Goal: Task Accomplishment & Management: Use online tool/utility

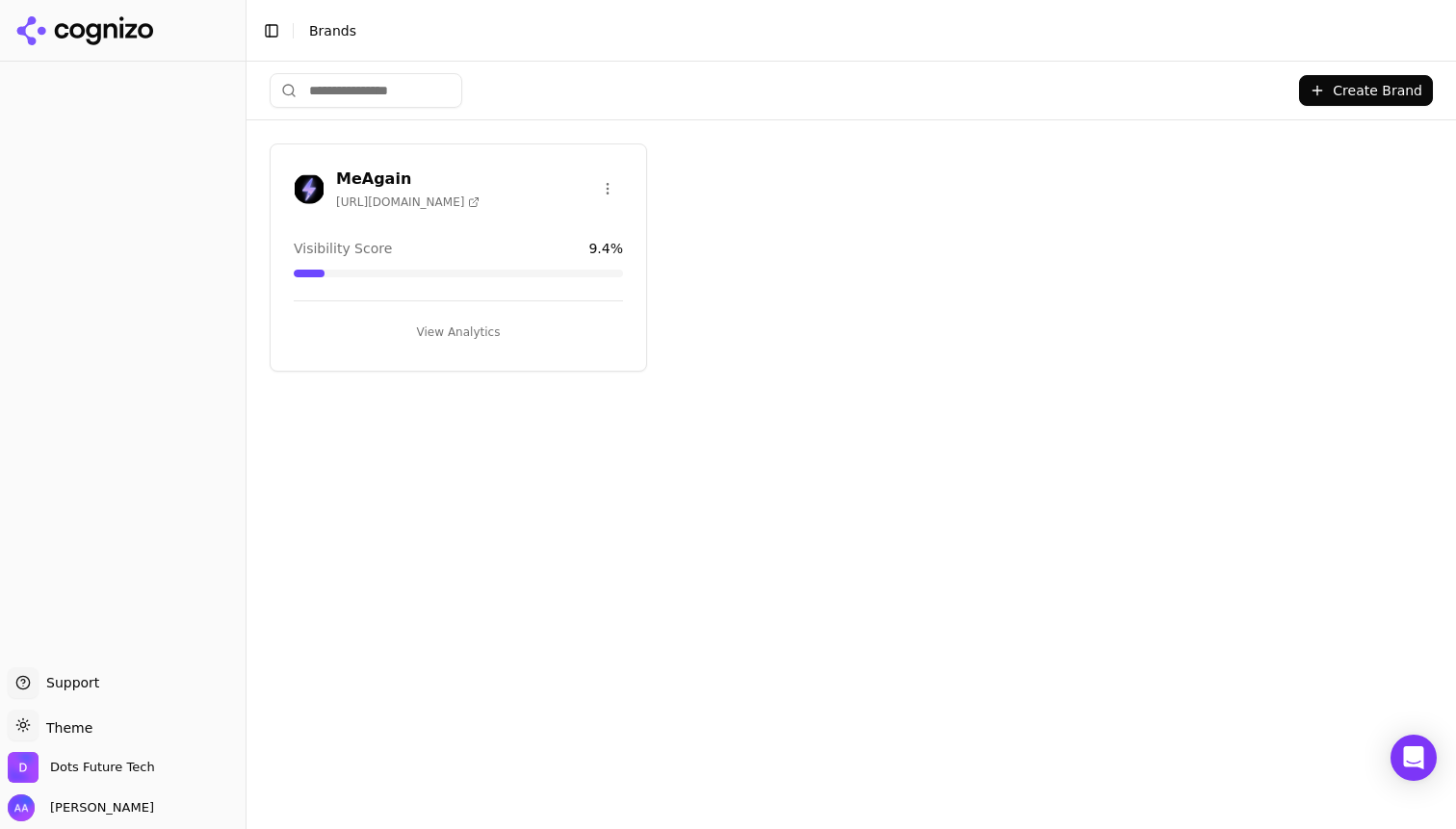
click at [433, 188] on div "MeAgain [URL][DOMAIN_NAME]" at bounding box center [407, 188] width 144 height 42
click at [375, 171] on h3 "MeAgain" at bounding box center [407, 179] width 144 height 23
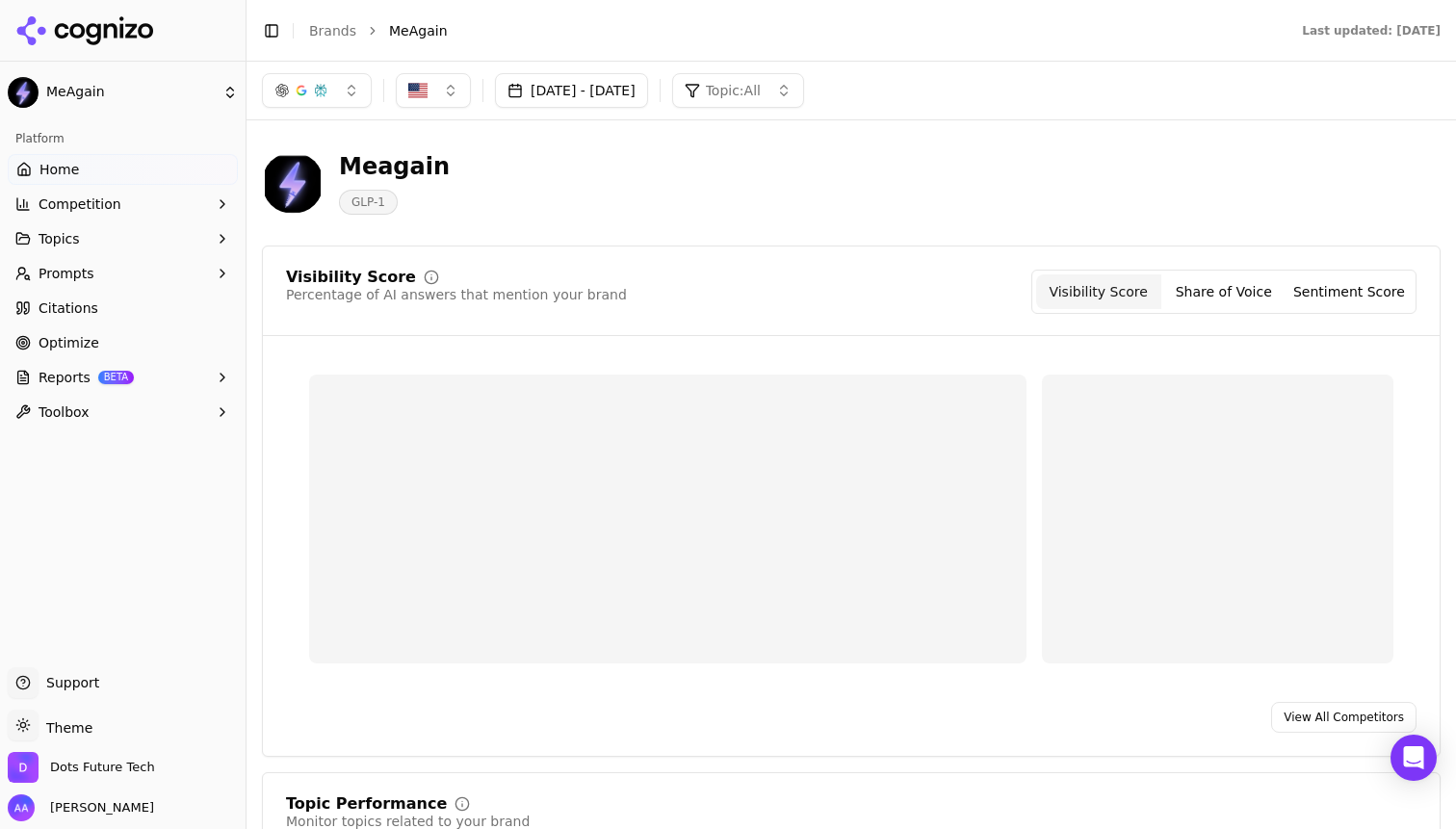
click at [648, 95] on button "[DATE] - [DATE]" at bounding box center [571, 90] width 153 height 34
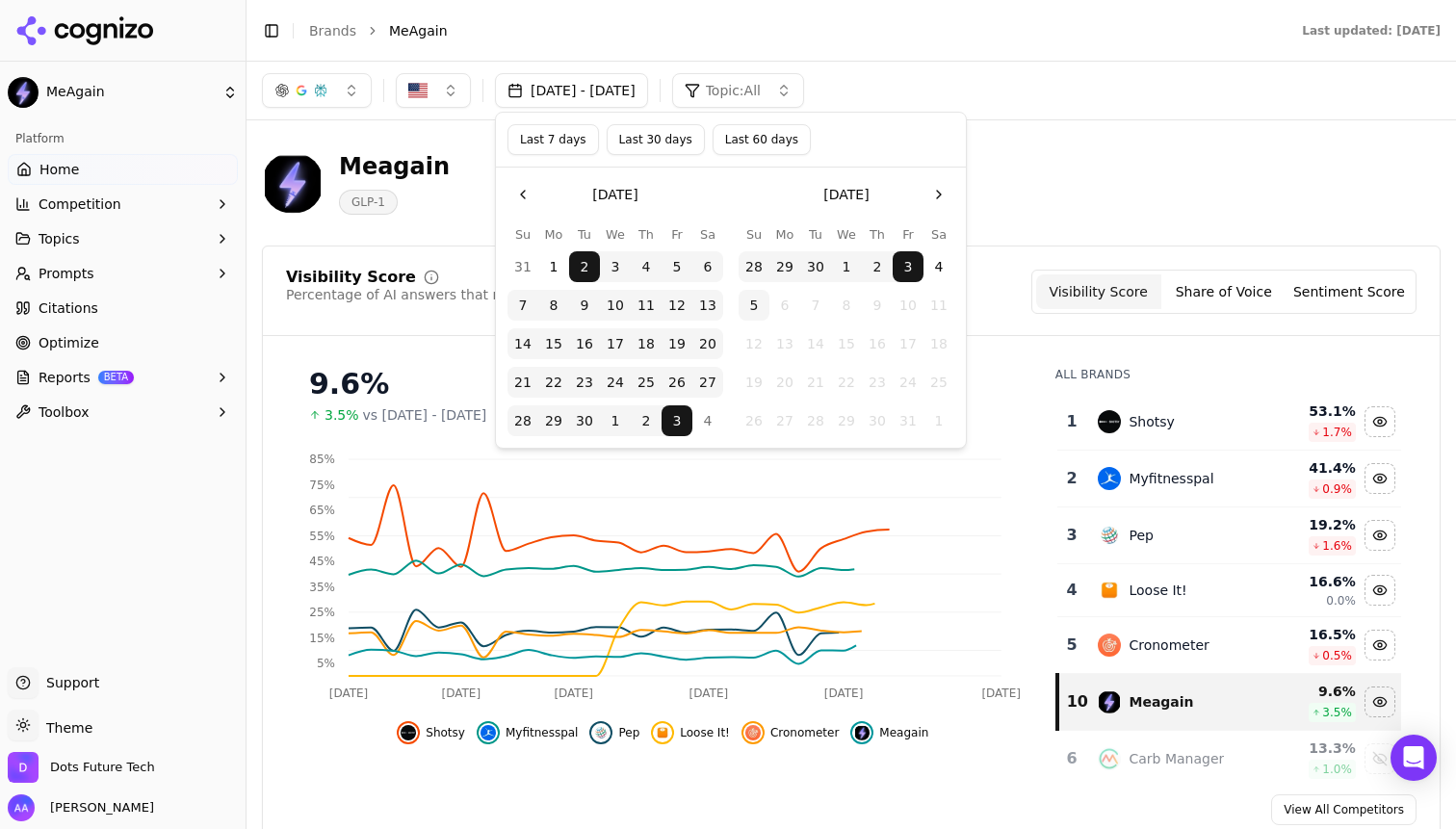
click at [1178, 114] on div "[DATE] - [DATE] Topic: All" at bounding box center [851, 90] width 1209 height 58
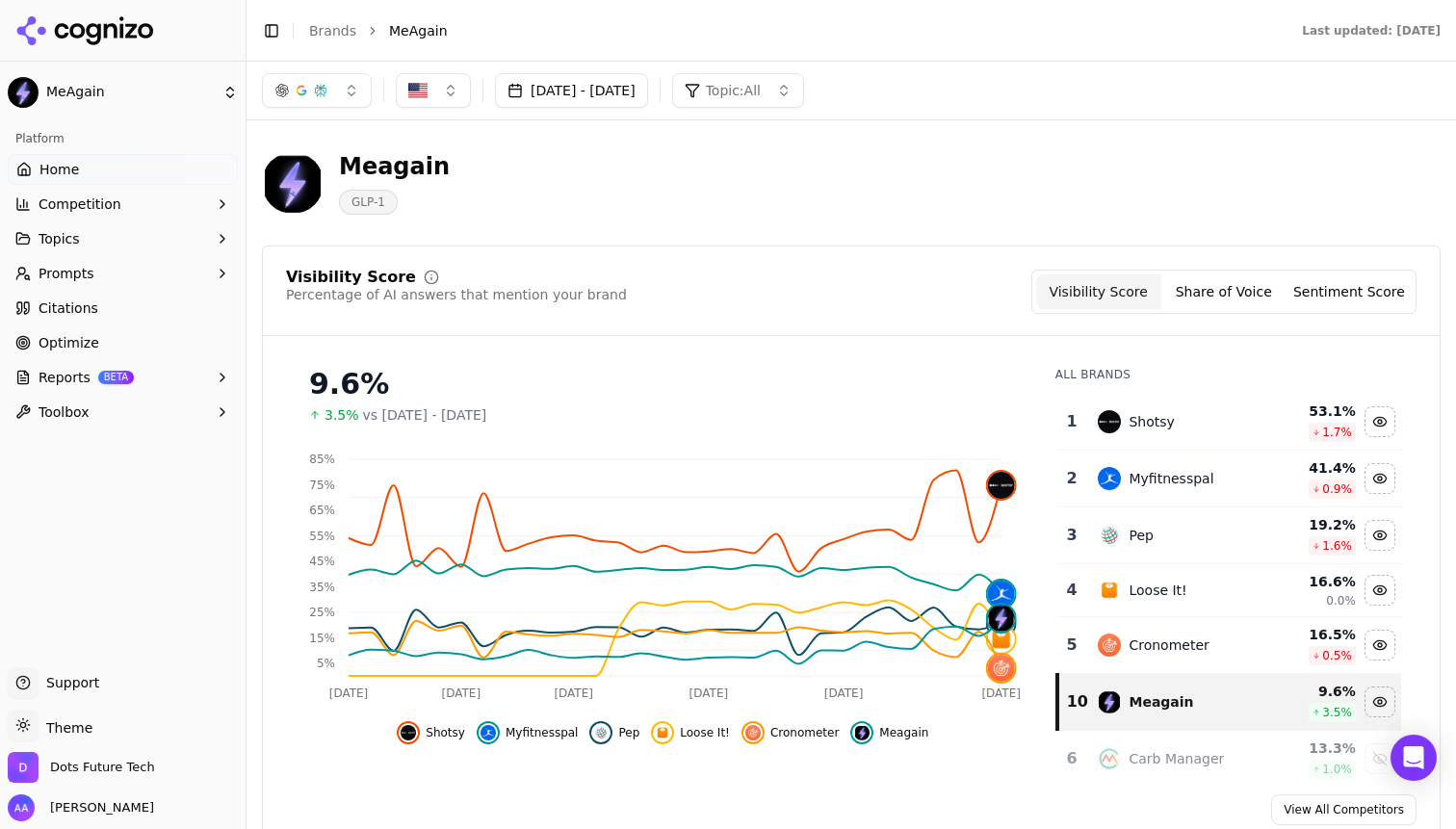
click at [456, 734] on span "Shotsy" at bounding box center [446, 733] width 39 height 16
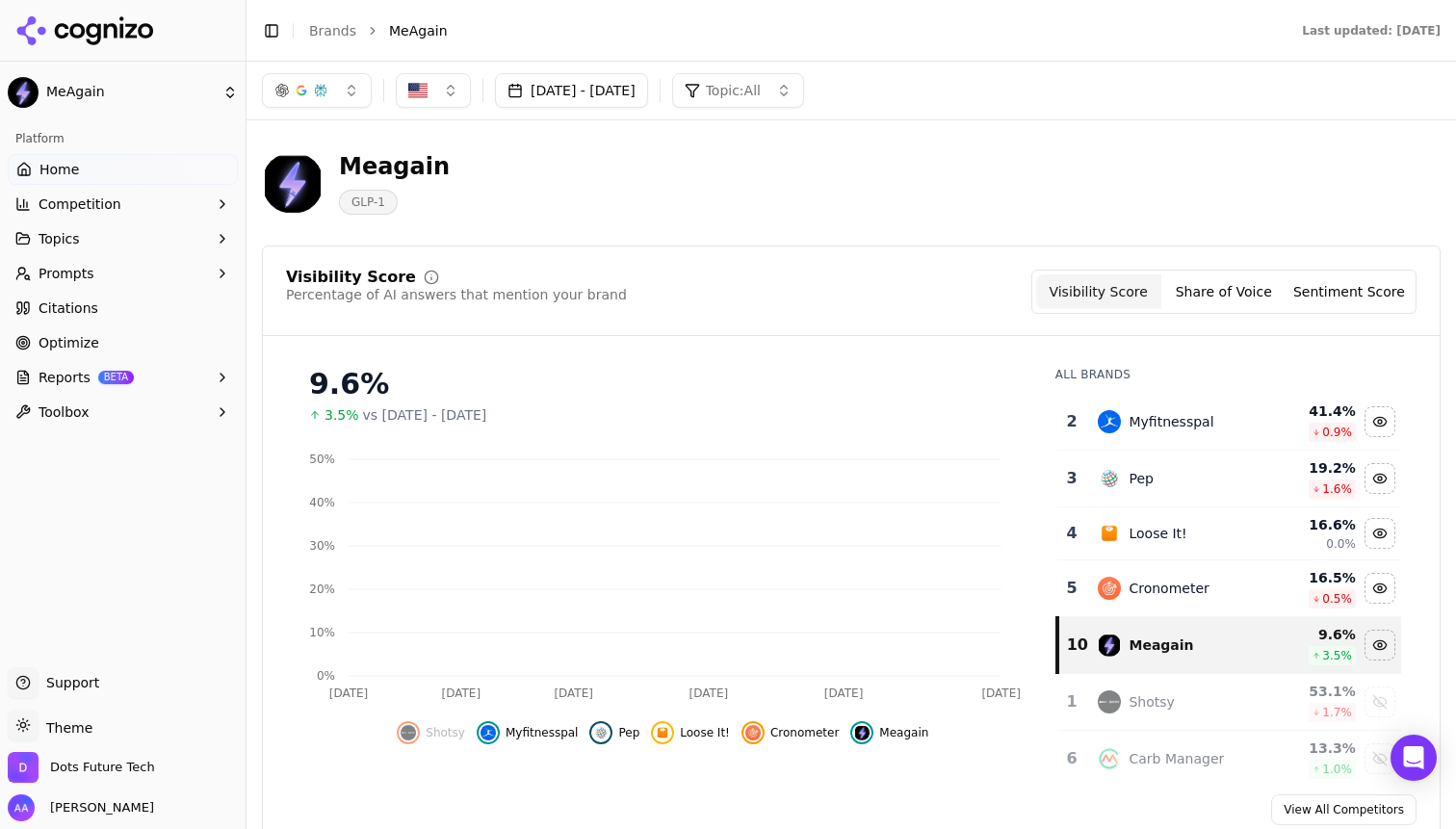
click at [552, 734] on span "Myfitnesspal" at bounding box center [541, 733] width 73 height 16
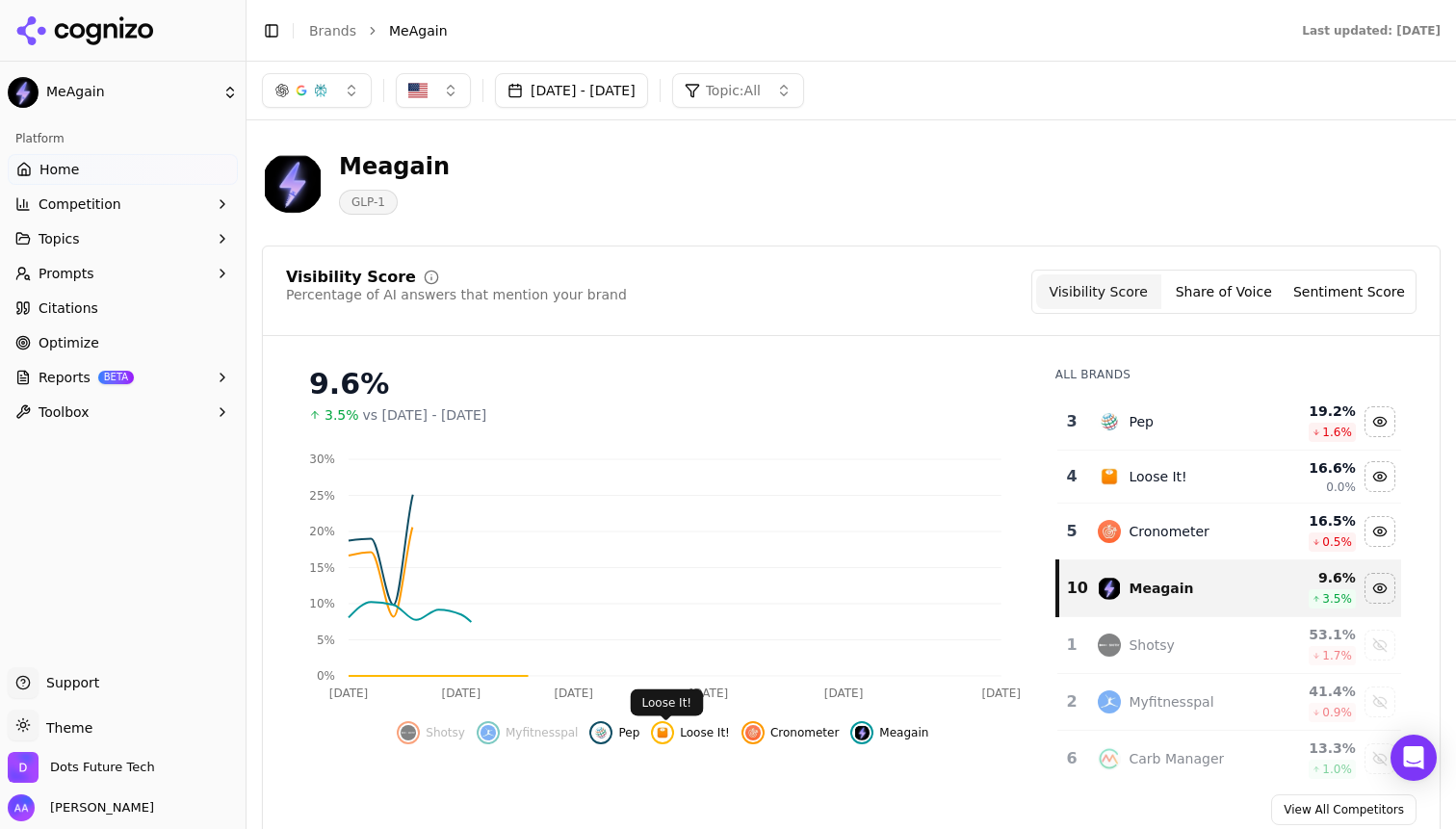
click at [673, 734] on div "Hide loose it! data" at bounding box center [663, 733] width 23 height 23
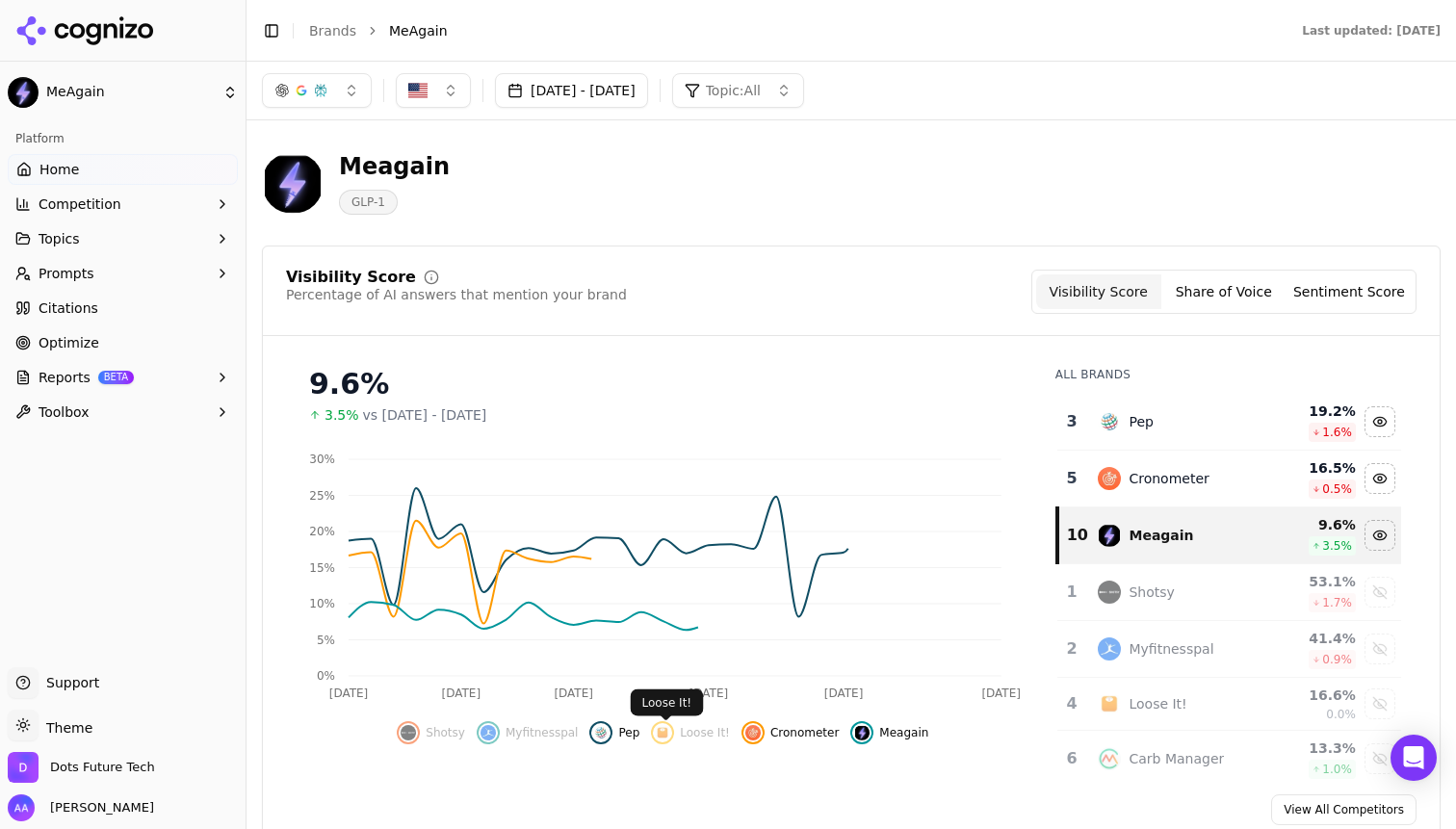
click at [630, 731] on span "Pep" at bounding box center [629, 733] width 22 height 16
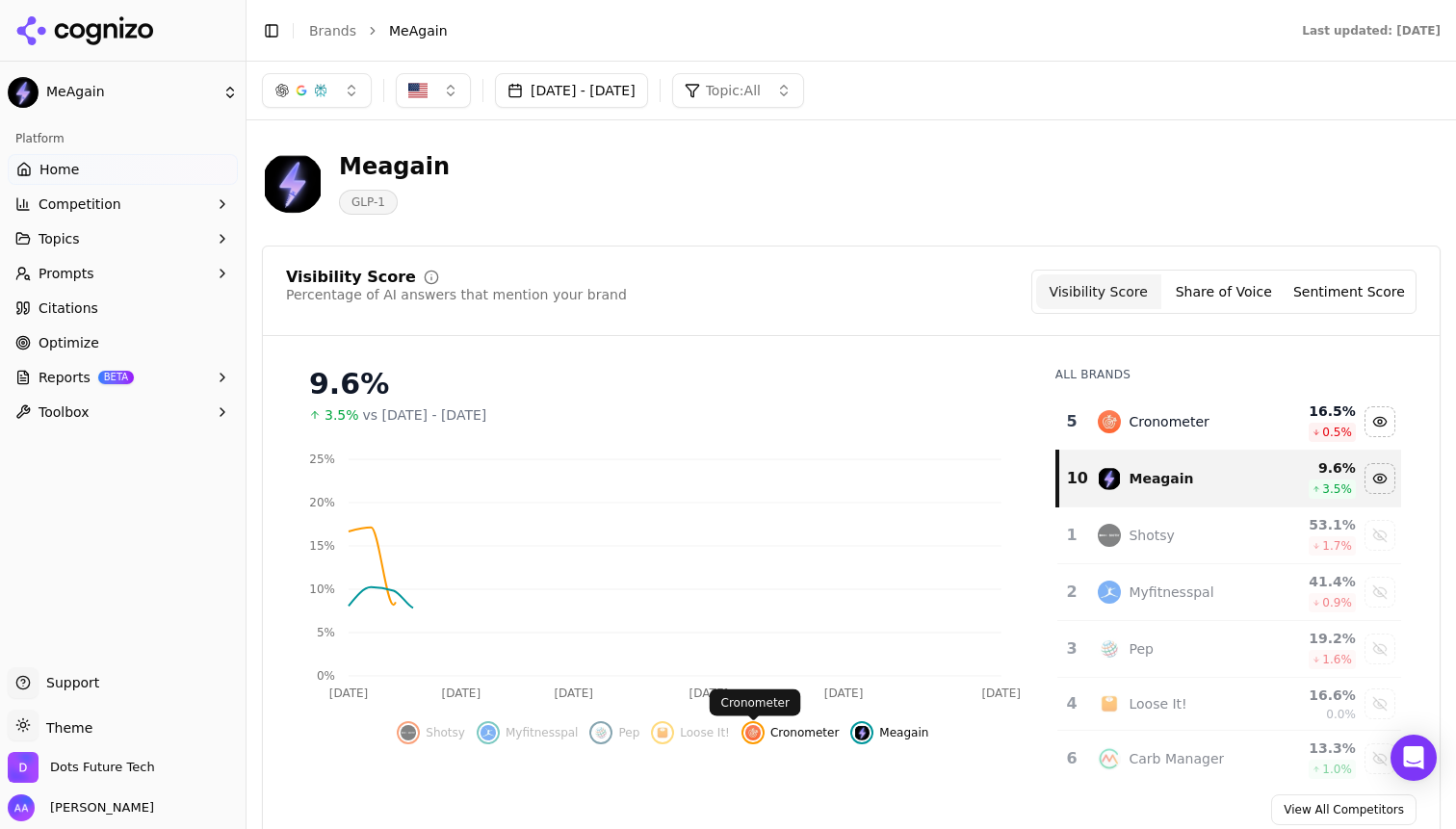
click at [790, 731] on span "Cronometer" at bounding box center [805, 733] width 69 height 16
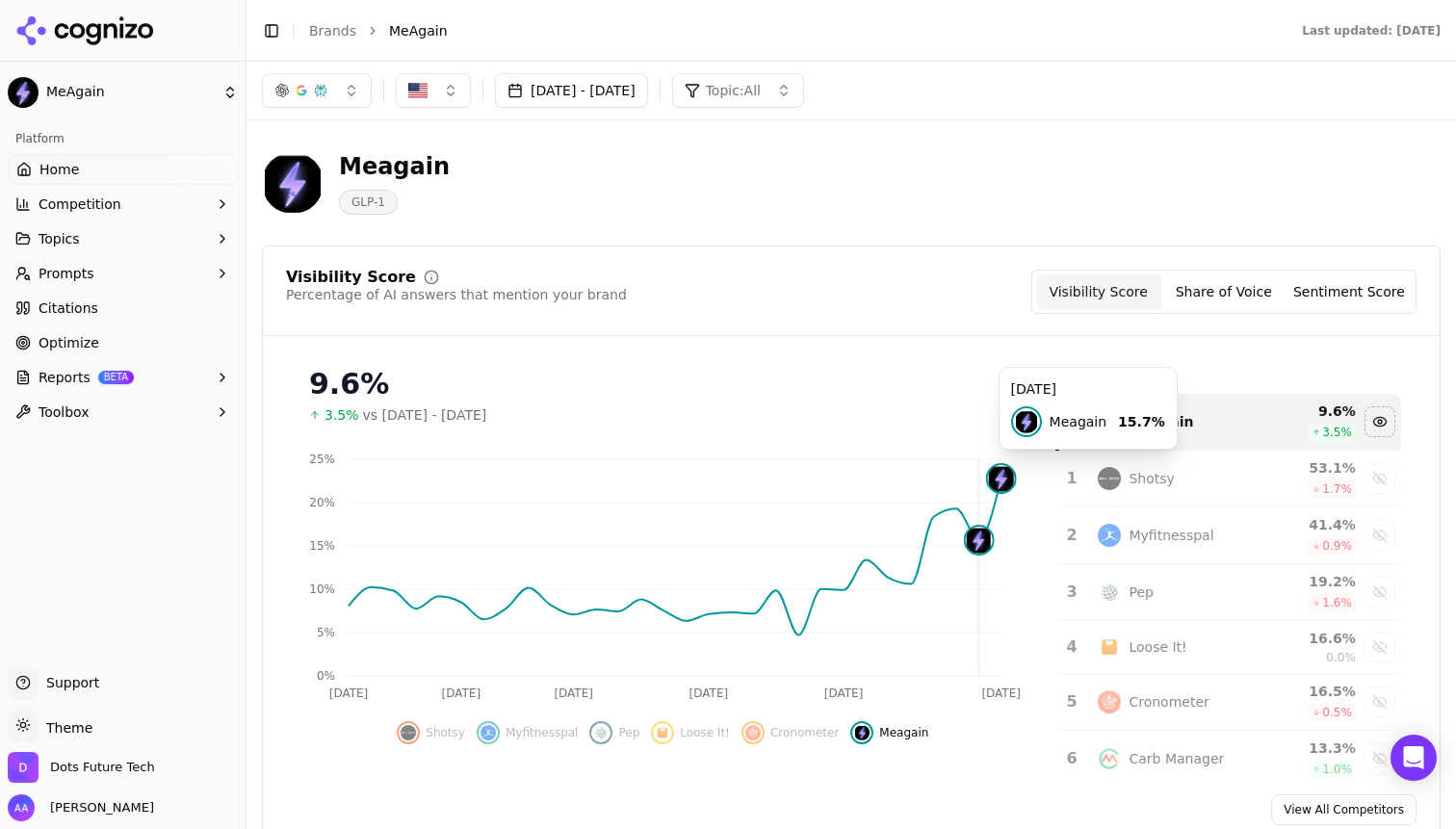
click at [627, 94] on button "[DATE] - [DATE]" at bounding box center [571, 90] width 153 height 34
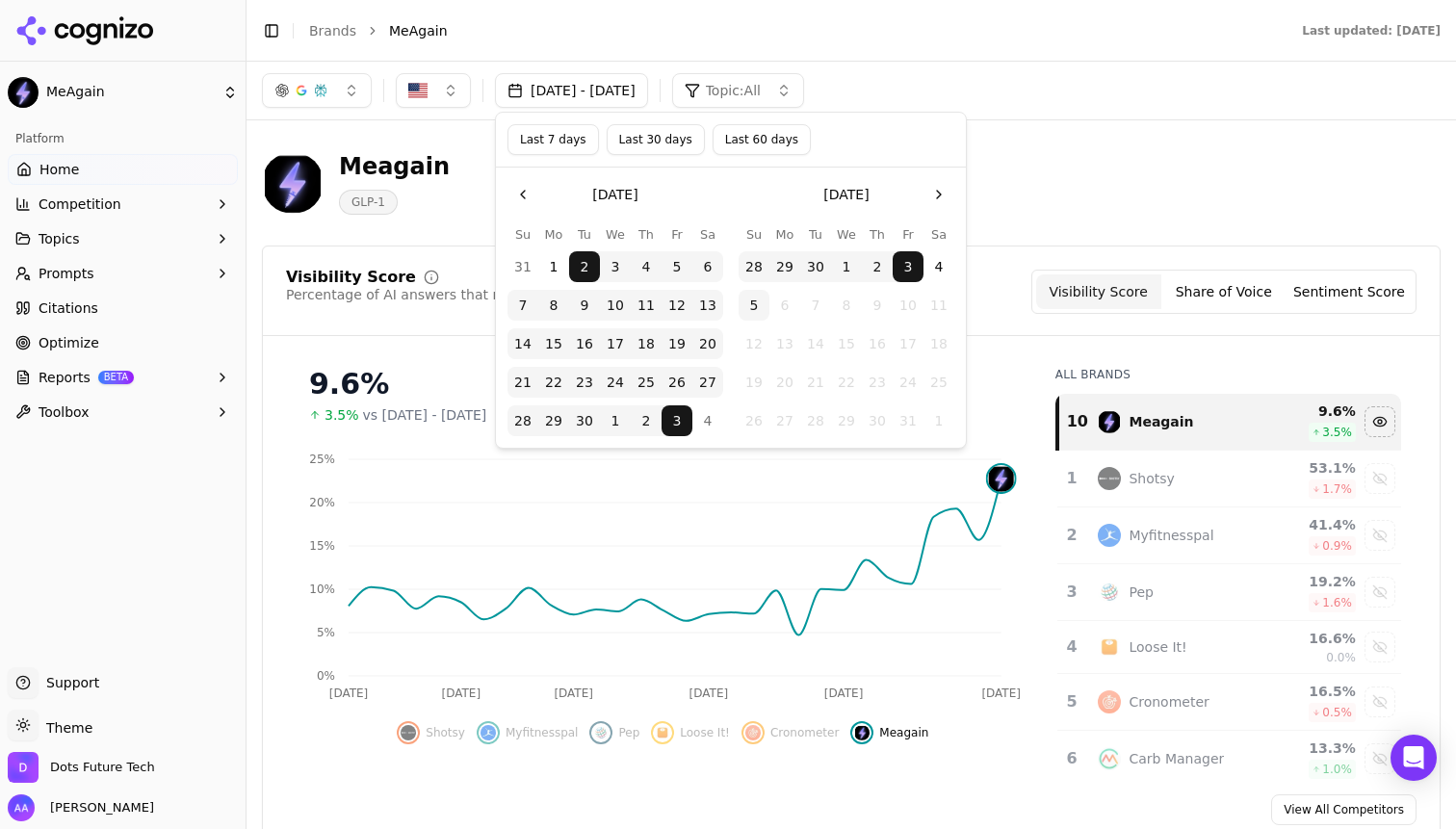
click at [941, 261] on button "4" at bounding box center [938, 266] width 30 height 30
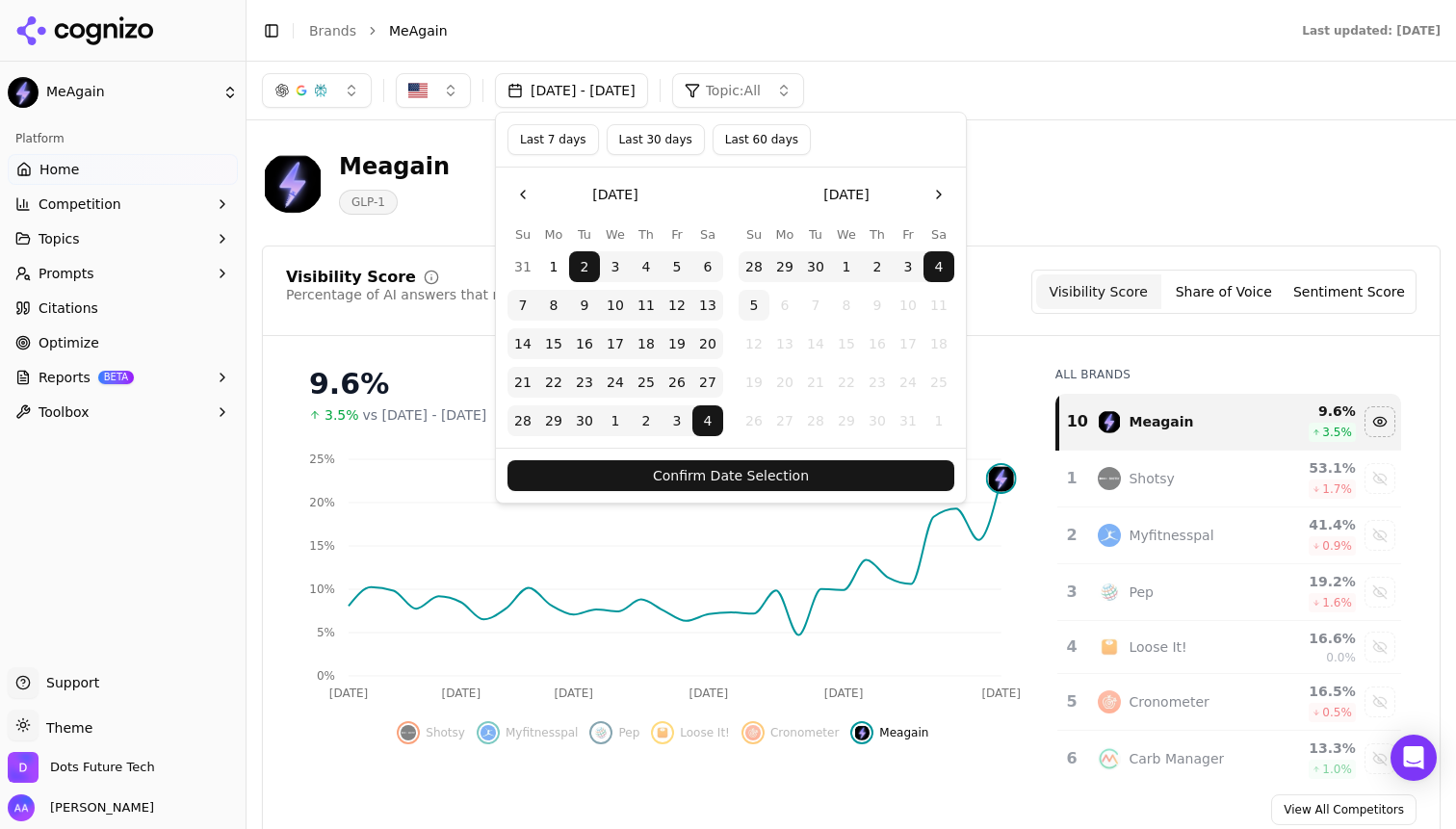
click at [781, 484] on button "Confirm Date Selection" at bounding box center [730, 475] width 446 height 30
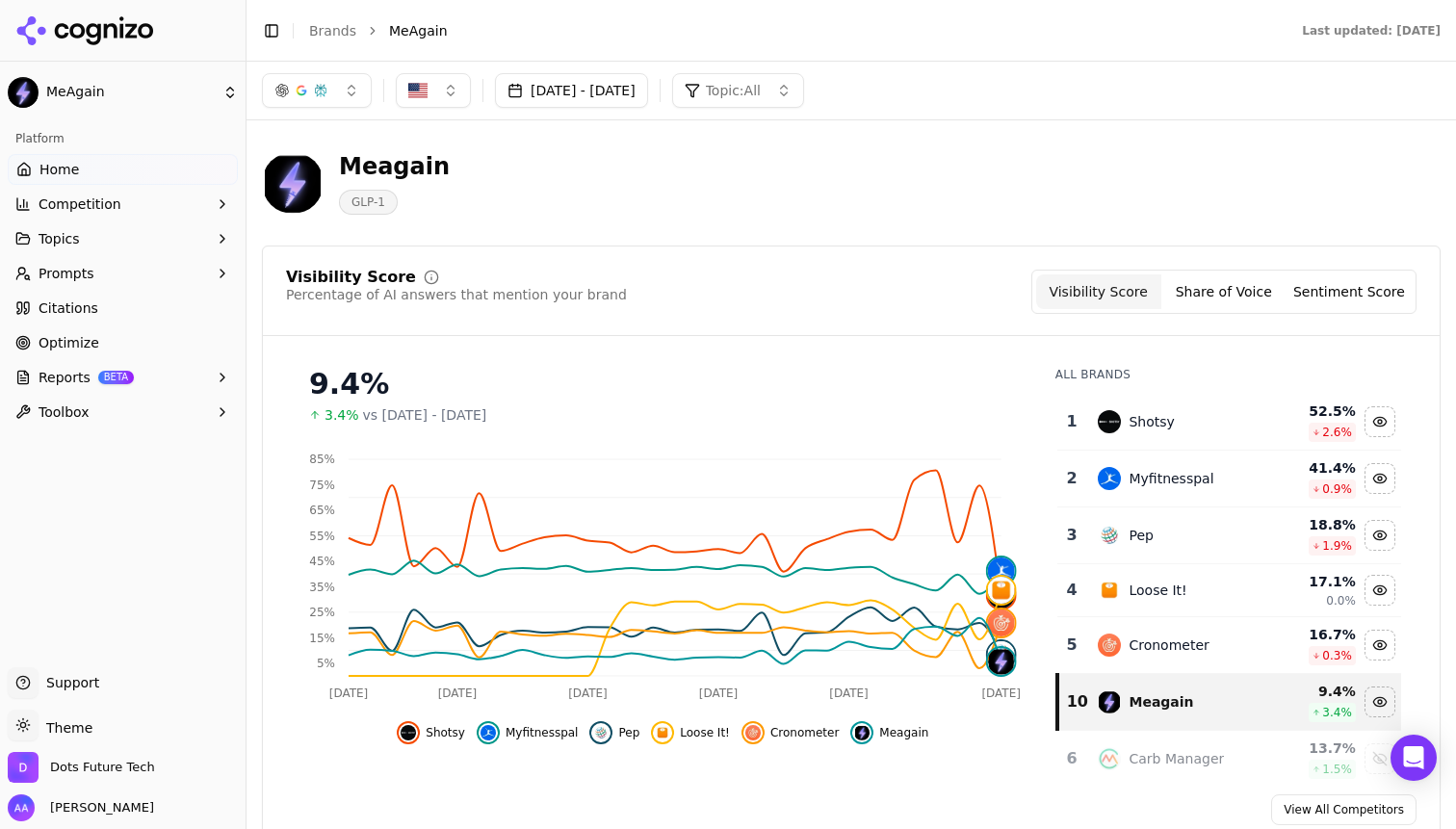
click at [432, 740] on span "Shotsy" at bounding box center [446, 733] width 39 height 16
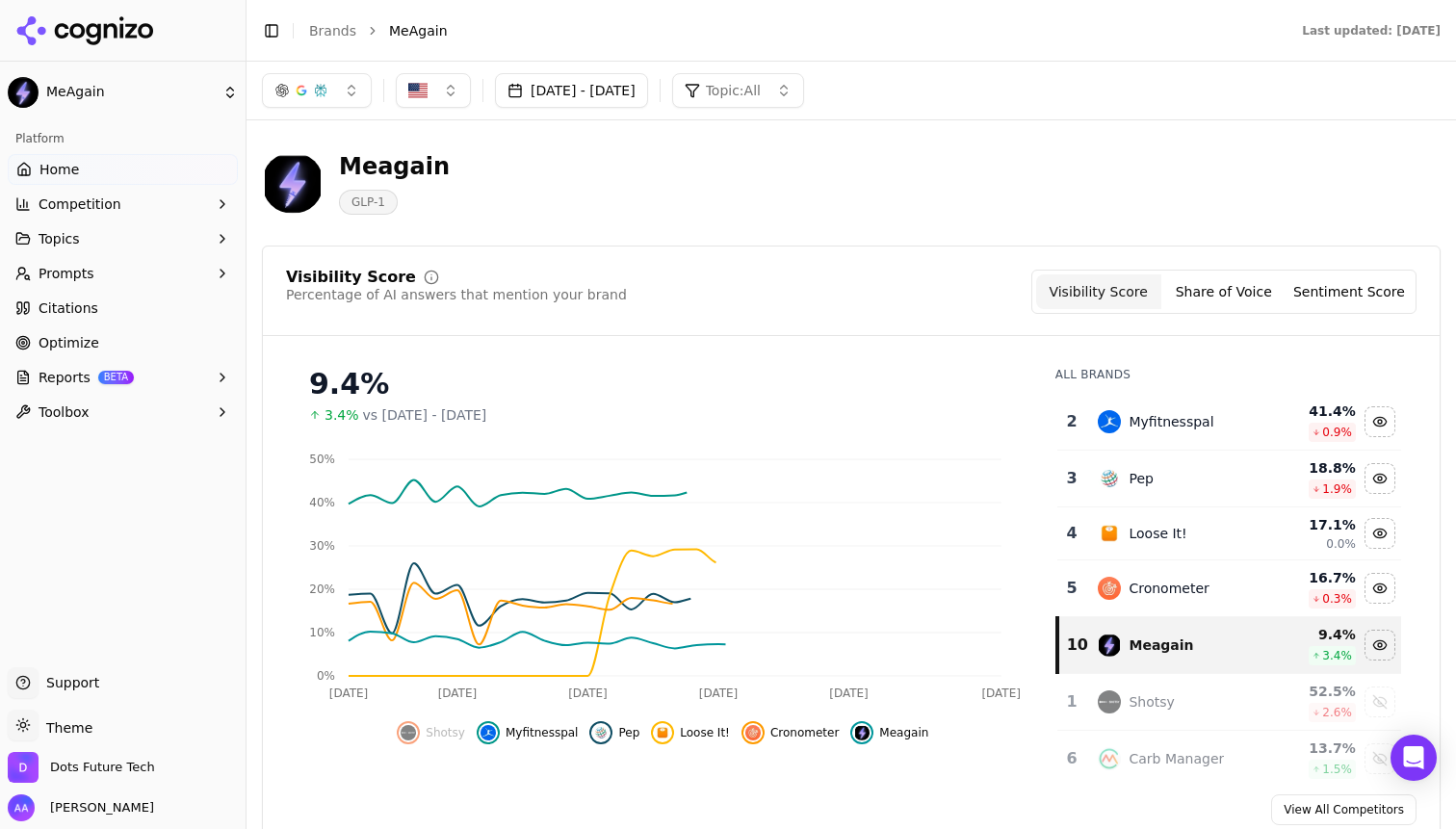
click at [549, 738] on span "Myfitnesspal" at bounding box center [541, 733] width 73 height 16
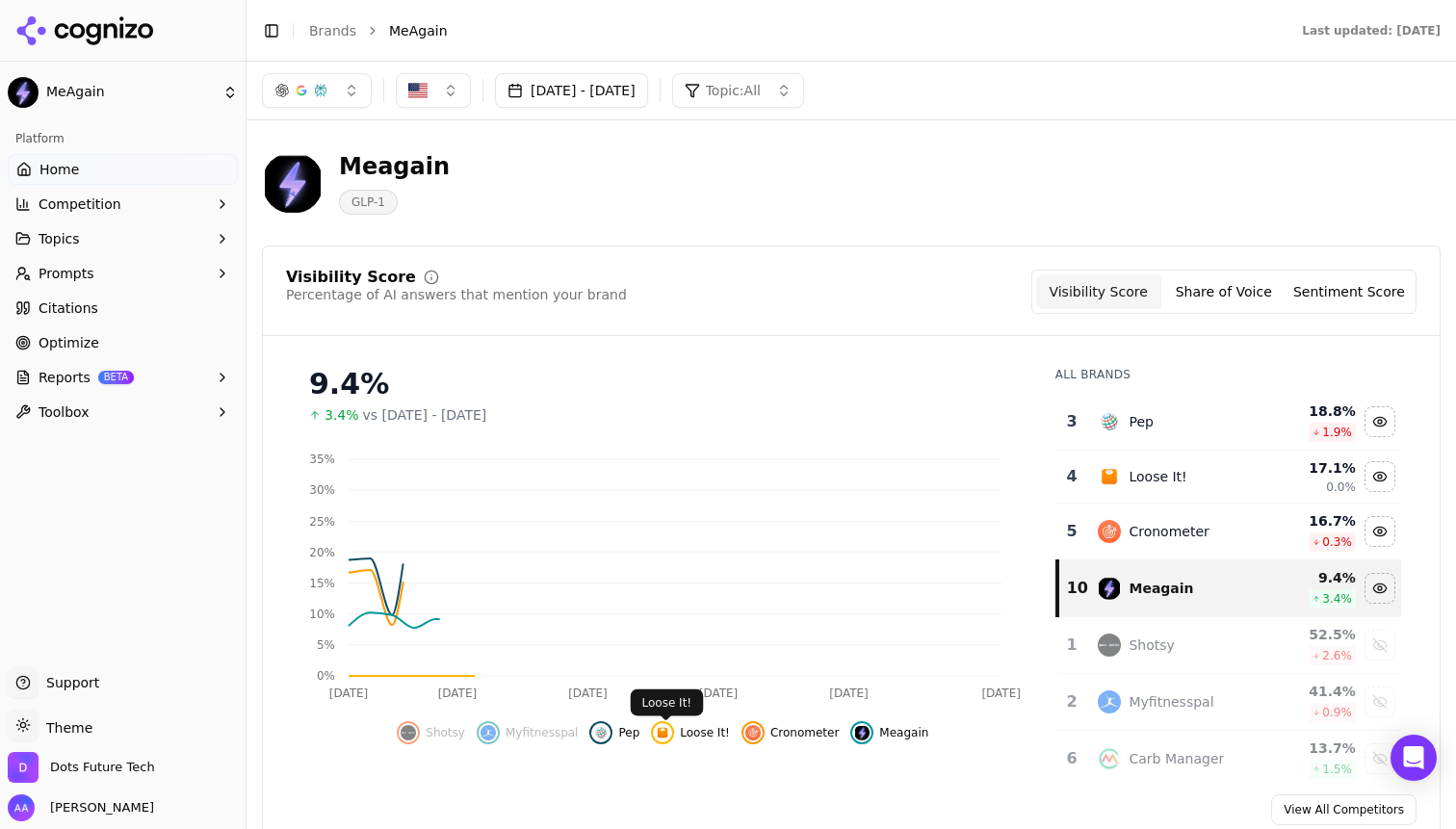
click at [664, 738] on img "Hide loose it! data" at bounding box center [663, 733] width 16 height 16
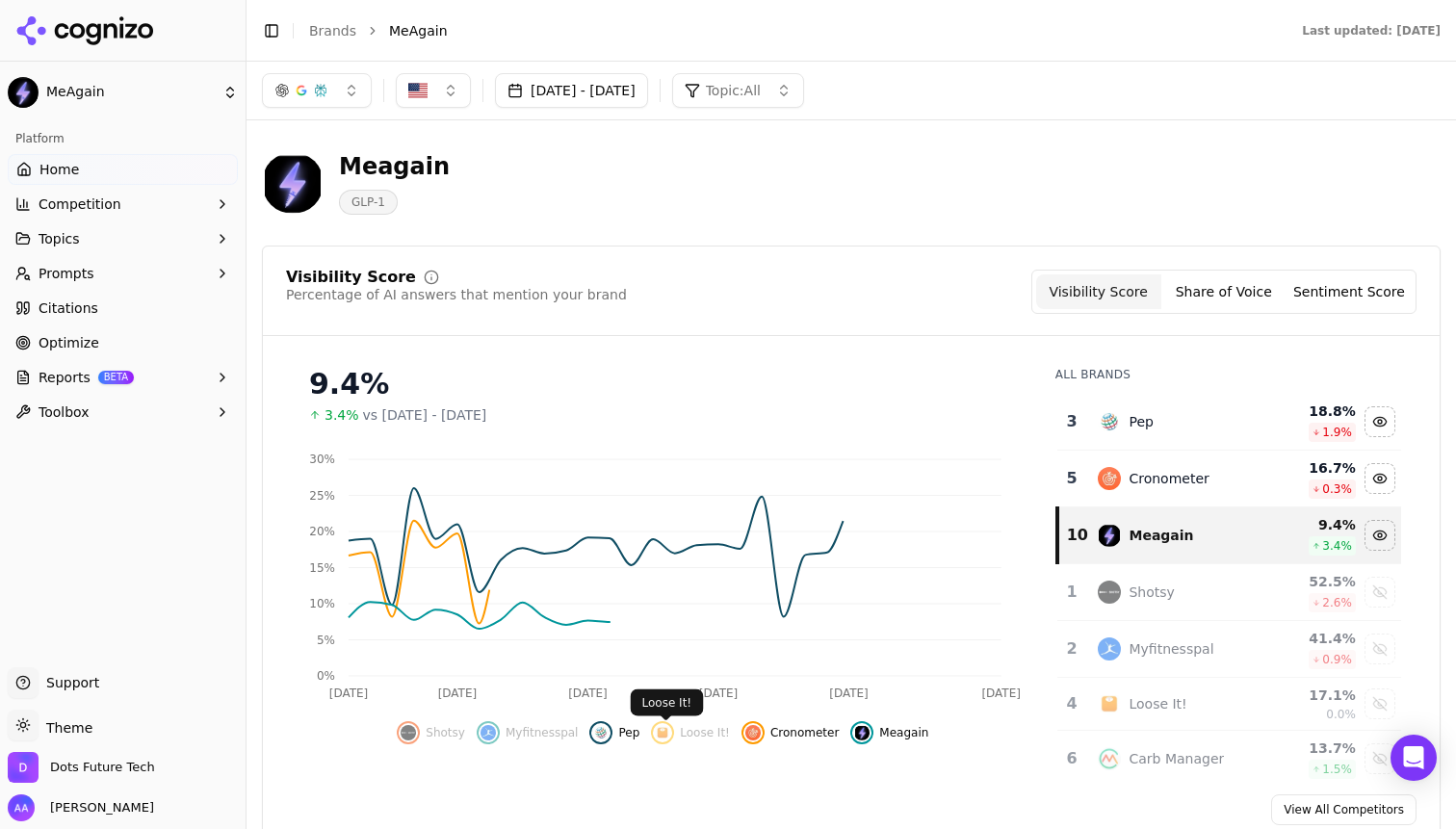
click at [623, 737] on span "Pep" at bounding box center [629, 733] width 22 height 16
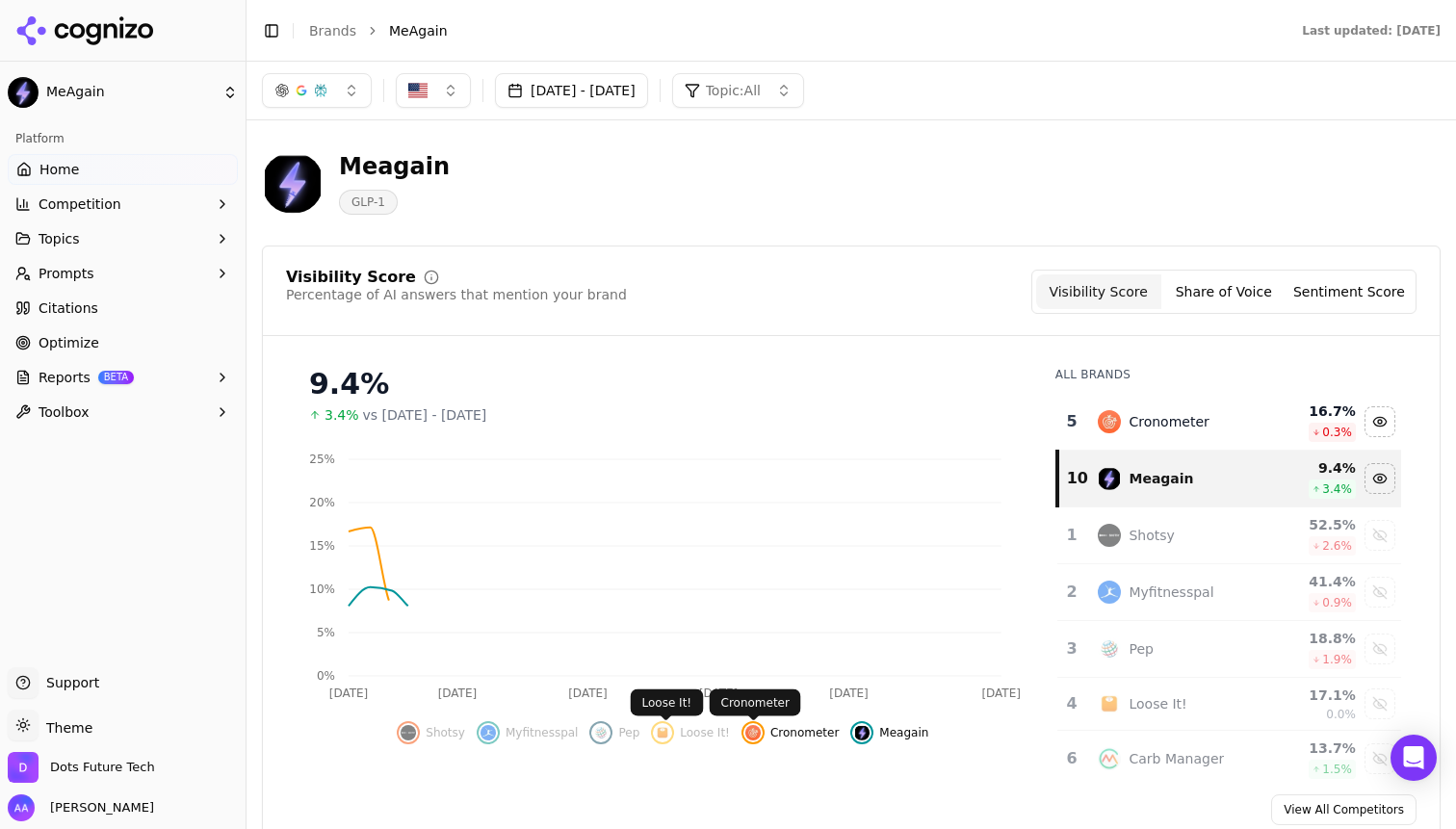
click at [779, 735] on span "Cronometer" at bounding box center [805, 733] width 69 height 16
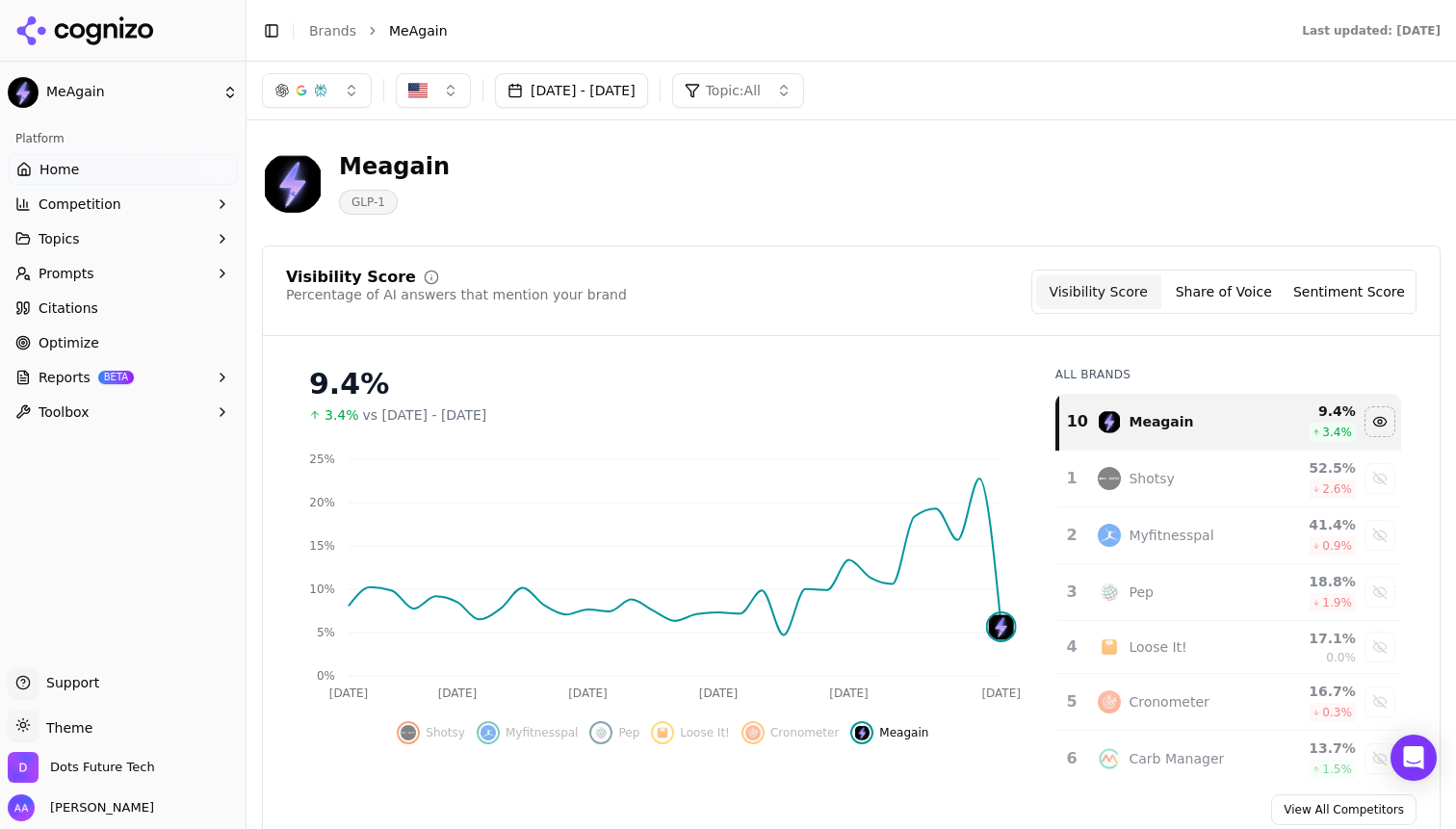
click at [603, 85] on button "[DATE] - [DATE]" at bounding box center [571, 90] width 153 height 34
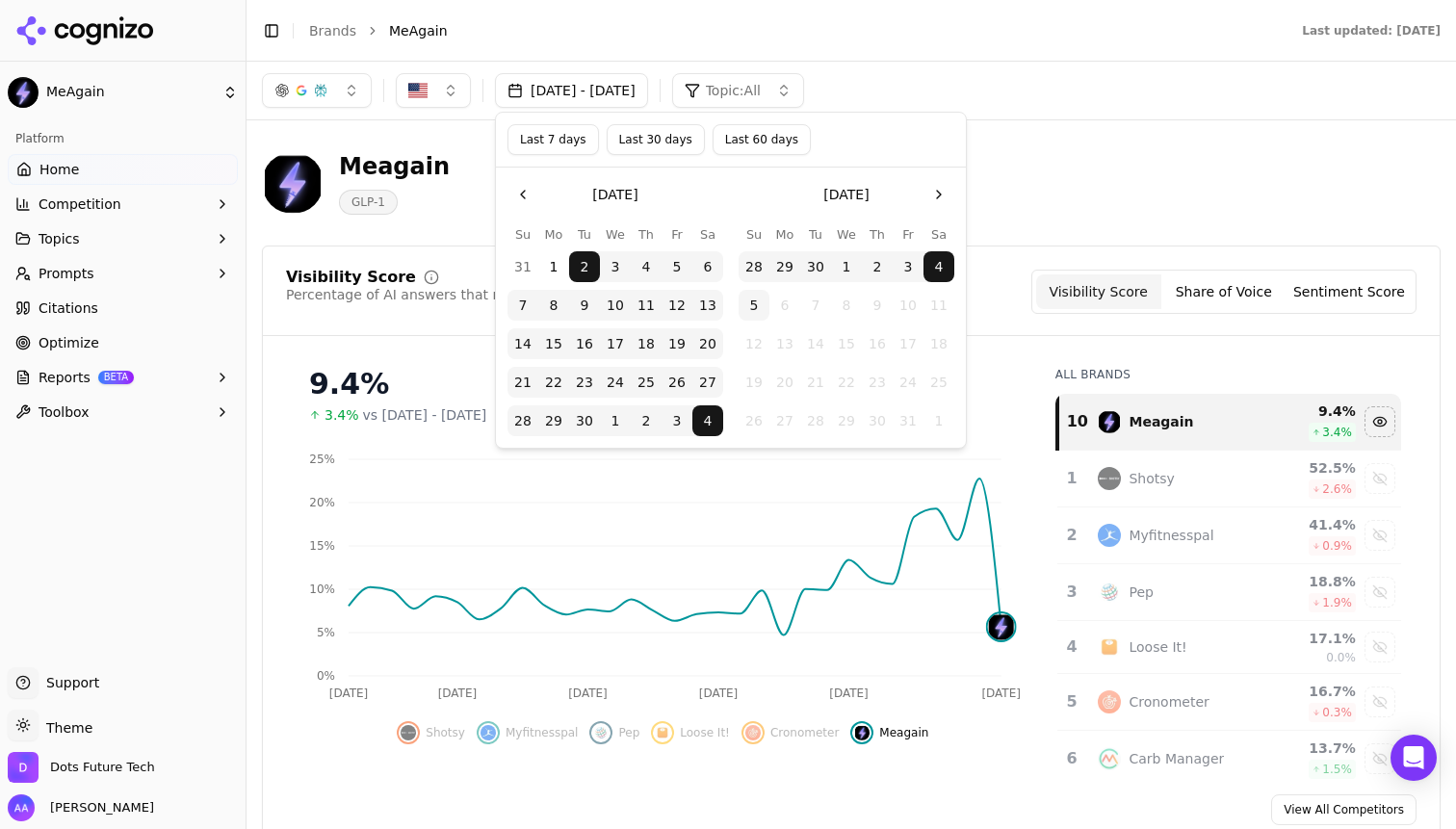
click at [676, 423] on button "3" at bounding box center [677, 420] width 30 height 30
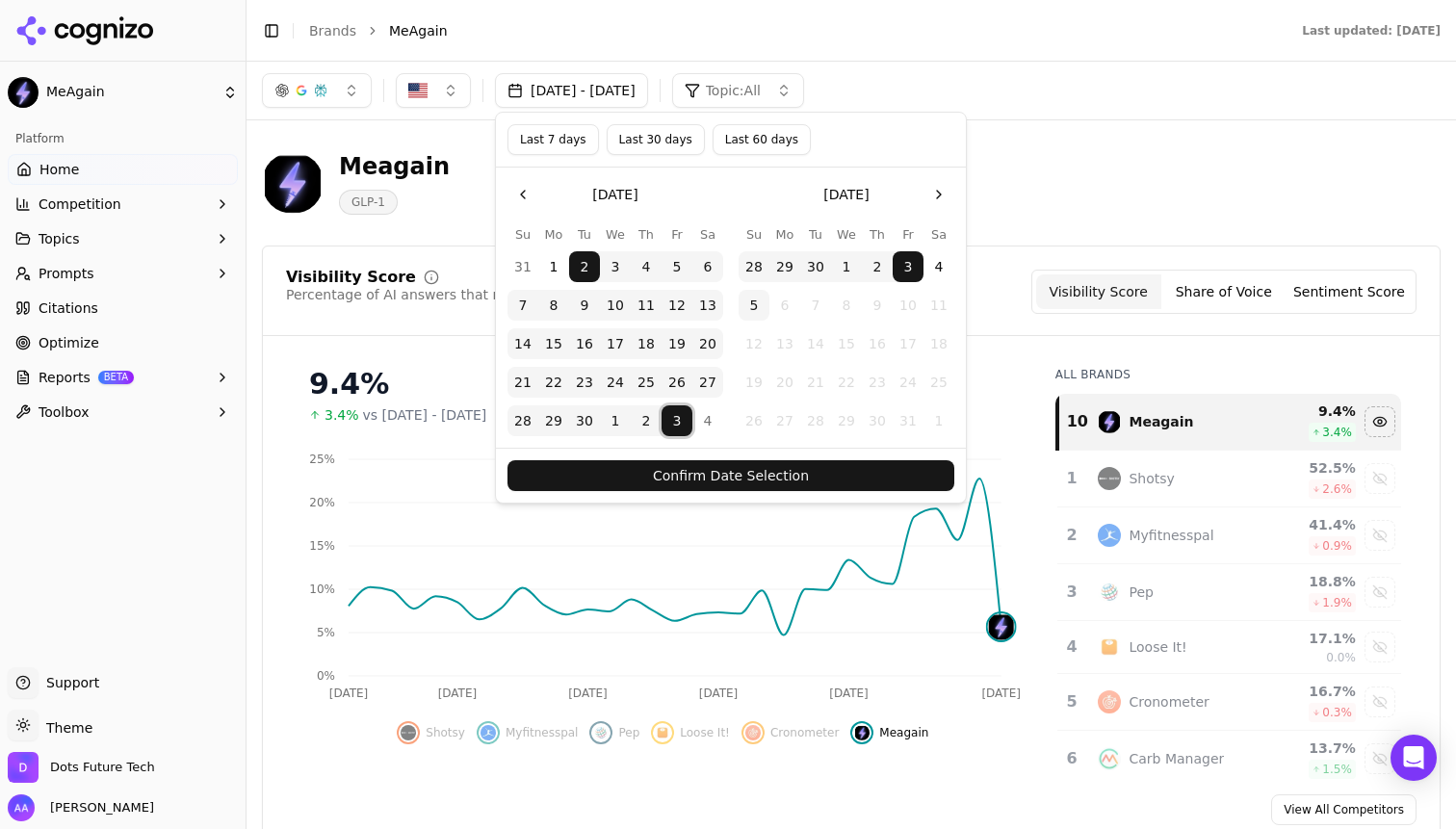
click at [817, 483] on button "Confirm Date Selection" at bounding box center [730, 475] width 446 height 30
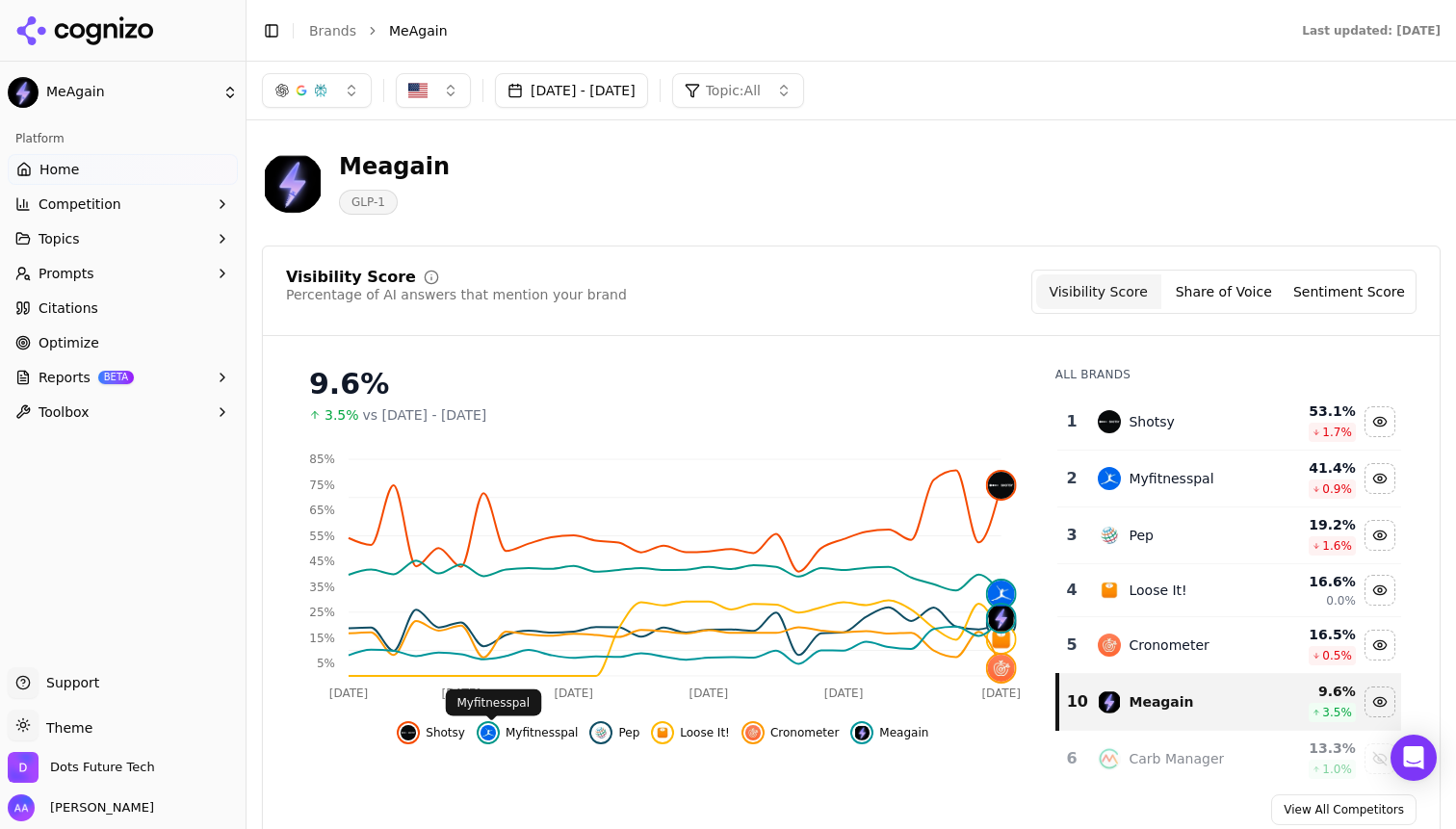
click at [456, 734] on span "Shotsy" at bounding box center [446, 733] width 39 height 16
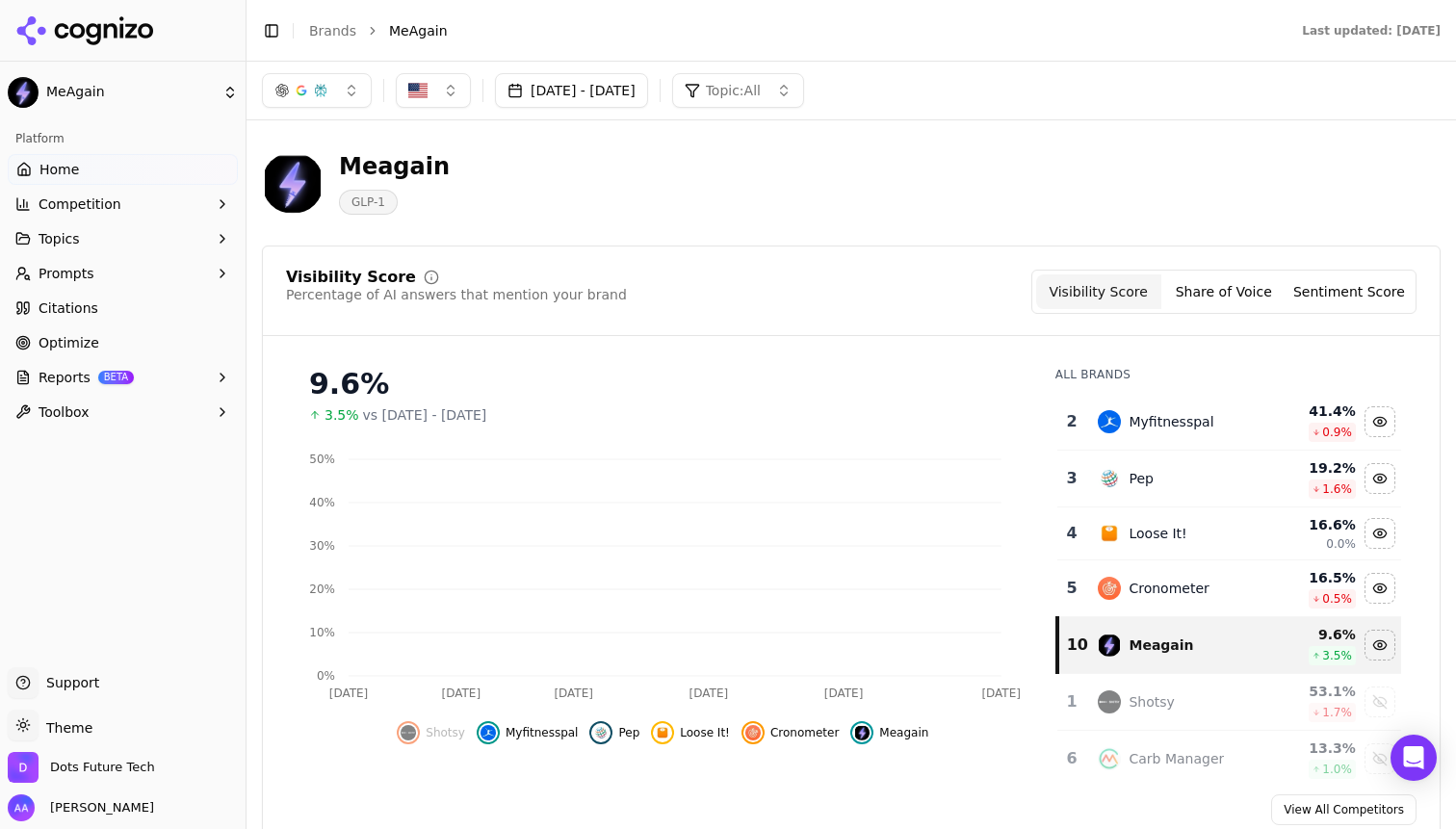
click at [552, 734] on span "Myfitnesspal" at bounding box center [541, 733] width 73 height 16
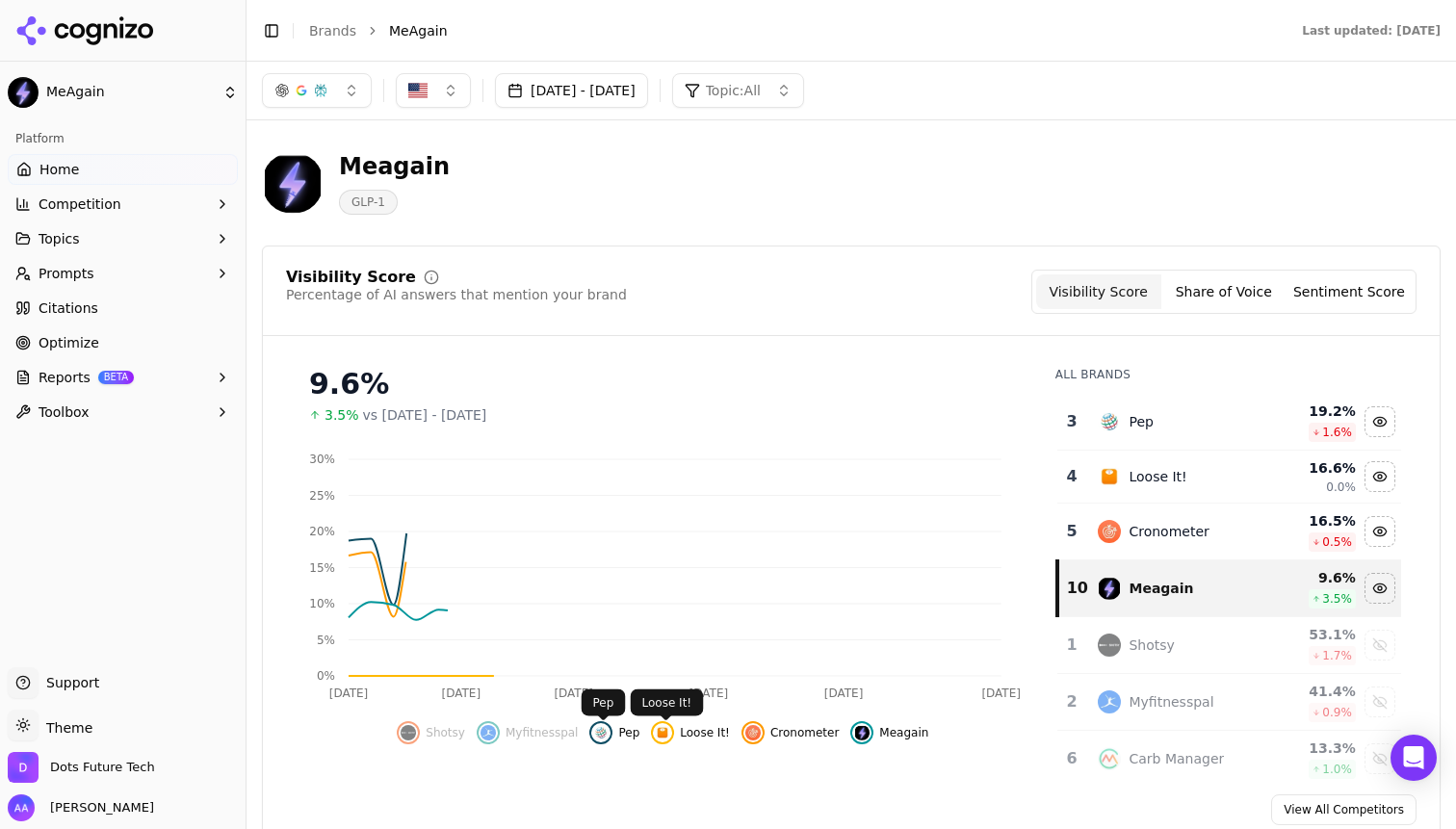
click at [660, 735] on img "Hide loose it! data" at bounding box center [663, 733] width 16 height 16
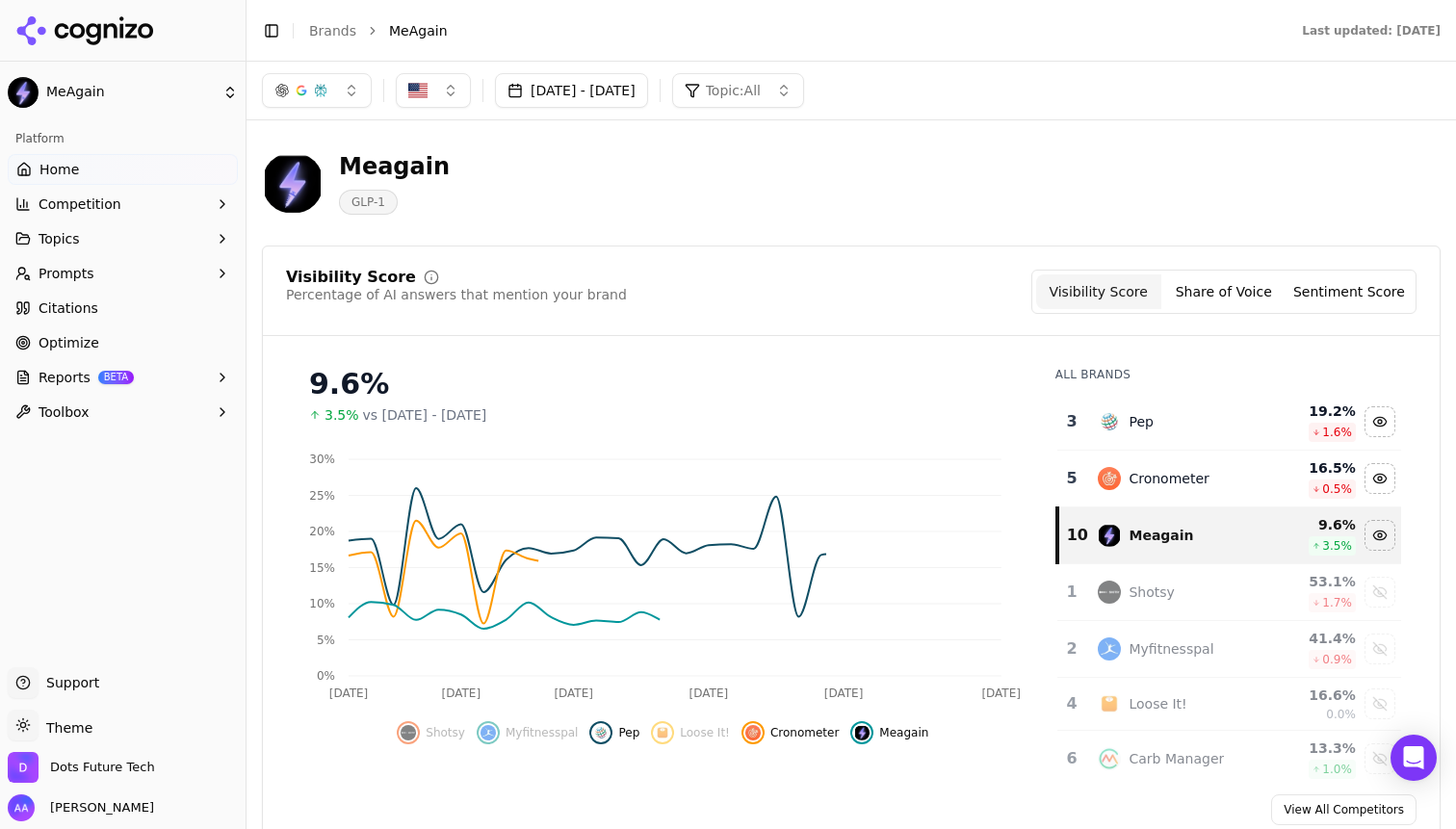
click at [615, 732] on button "Pep" at bounding box center [614, 733] width 50 height 23
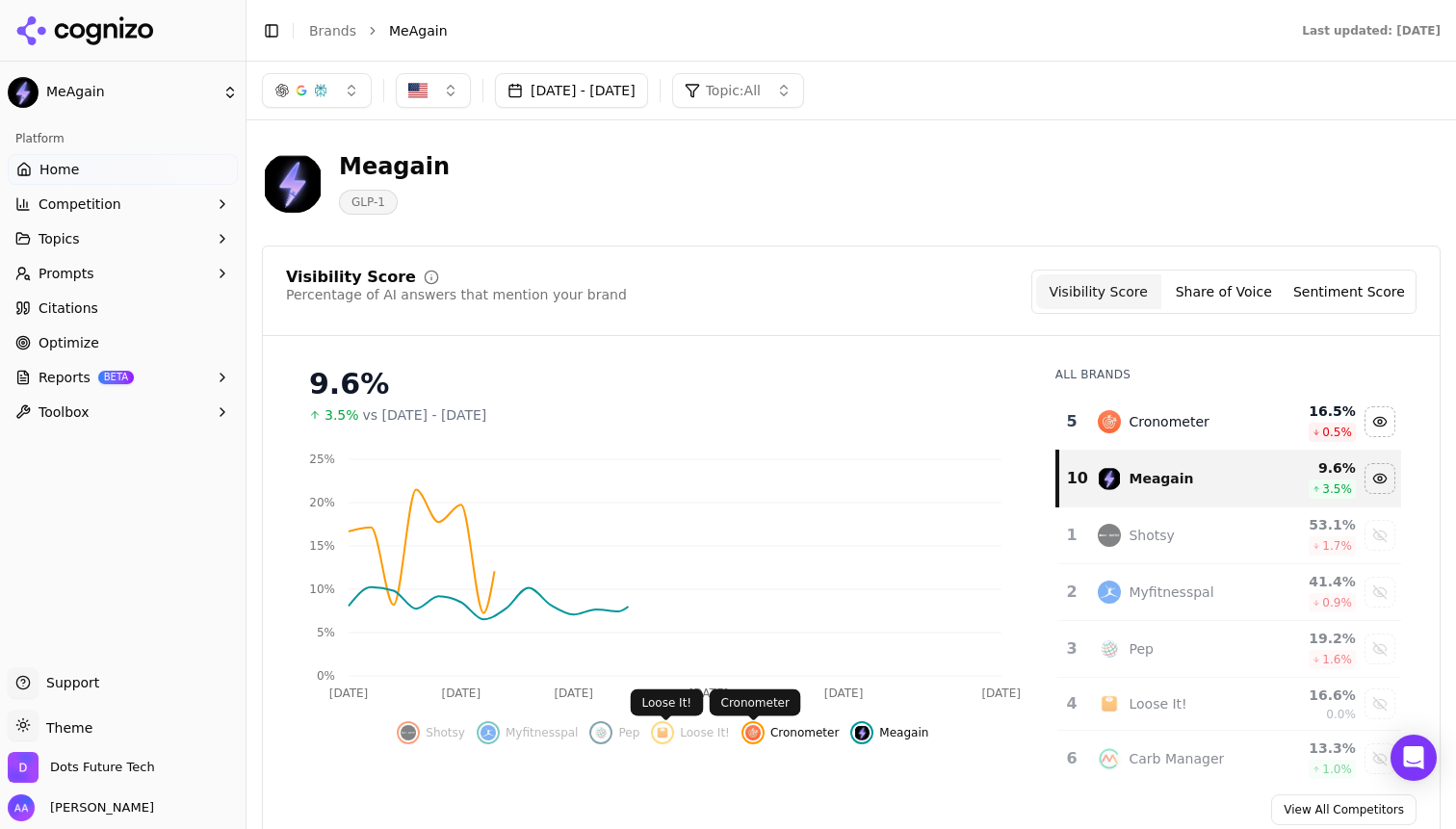
click at [782, 734] on span "Cronometer" at bounding box center [805, 733] width 69 height 16
